Goal: Use online tool/utility: Utilize a website feature to perform a specific function

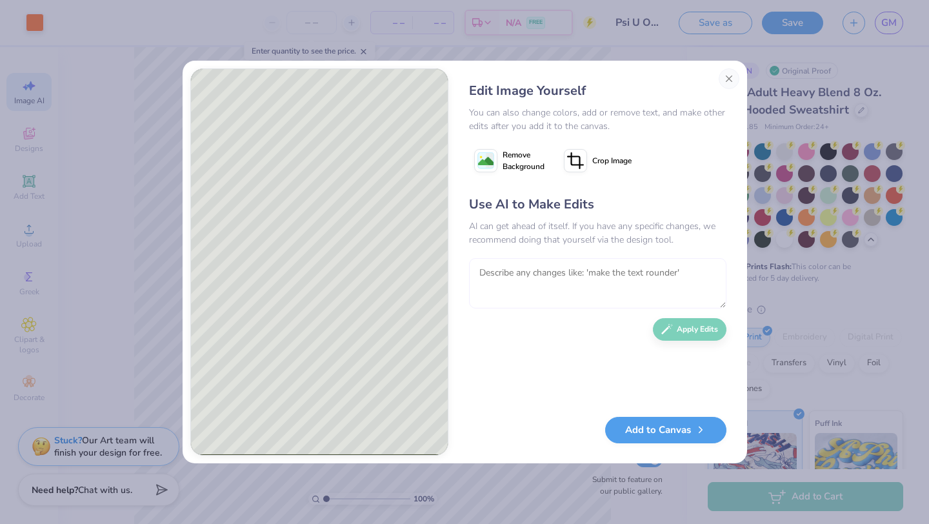
click at [603, 277] on textarea at bounding box center [598, 283] width 258 height 50
click at [551, 274] on textarea "get rid of the prezles" at bounding box center [598, 283] width 258 height 50
click at [586, 278] on textarea "get rid of the pretzels" at bounding box center [598, 283] width 258 height 50
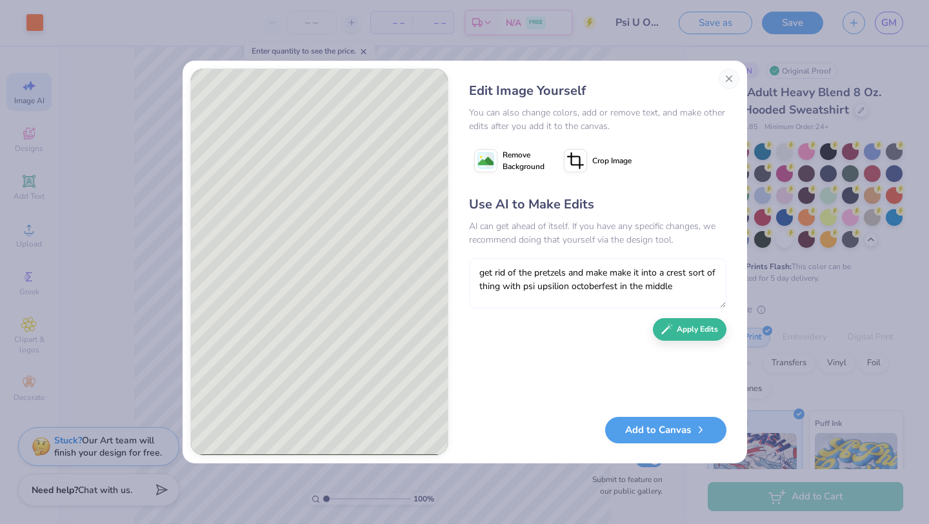
type textarea "get rid of the pretzels and make make it into a crest sort of thing with psi up…"
click at [699, 338] on div "Use AI to Make Edits AI can get ahead of itself. If you have any specific chang…" at bounding box center [598, 299] width 258 height 209
click at [699, 331] on button "Apply Edits" at bounding box center [690, 326] width 74 height 23
select select "4"
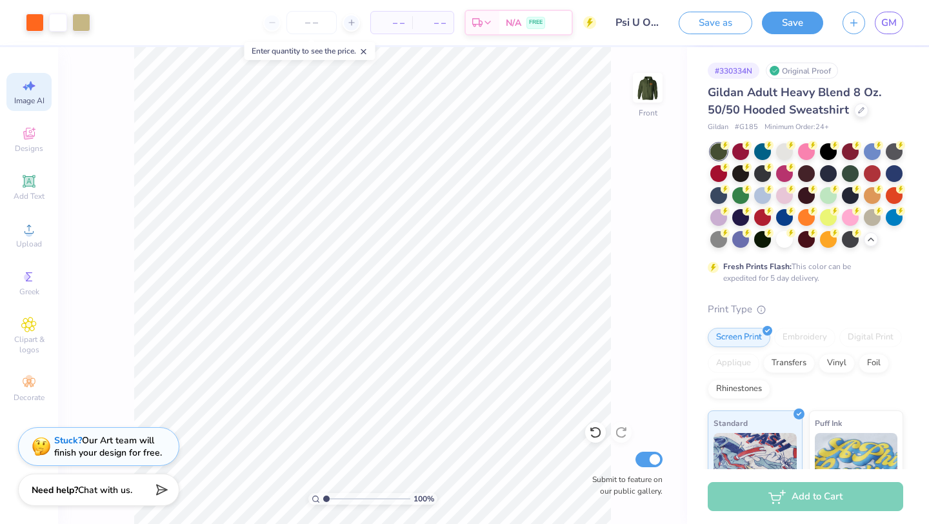
select select "4"
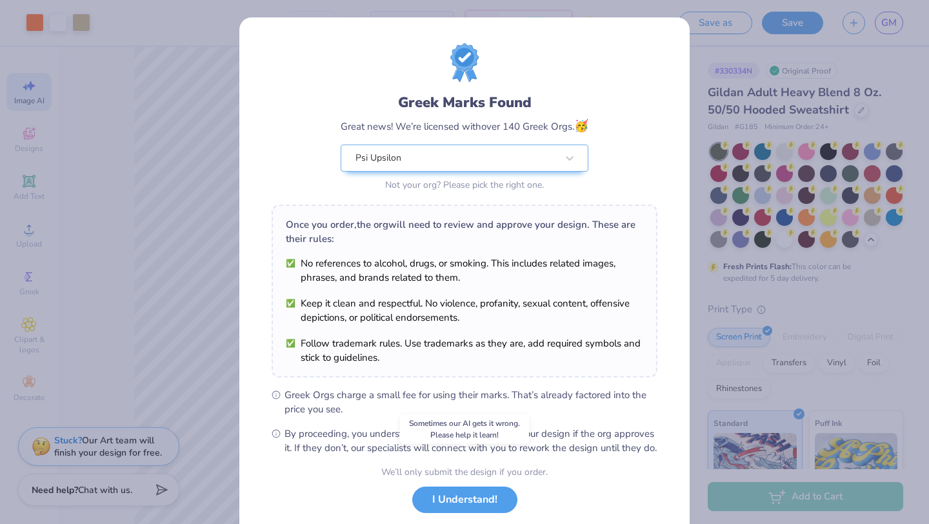
select select "4"
